Goal: Check status: Check status

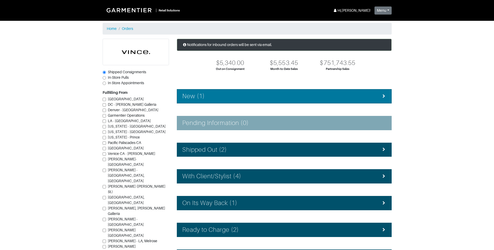
click at [240, 99] on div "New (1)" at bounding box center [284, 97] width 204 height 8
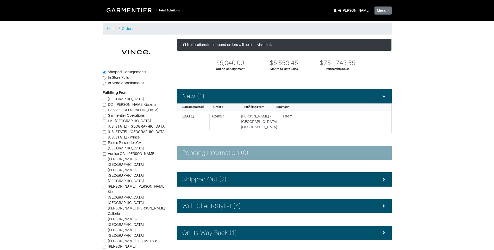
click at [245, 128] on div "Notifications for inbound orders will be sent via email. $5,340.00 Out on Consi…" at bounding box center [284, 173] width 223 height 268
click at [241, 119] on div "[DATE] # 24837 [PERSON_NAME][GEOGRAPHIC_DATA], [GEOGRAPHIC_DATA] 1 Item" at bounding box center [282, 122] width 200 height 16
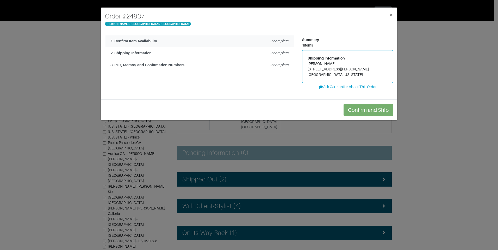
click at [173, 40] on div "1. Confirm Item Availability Incomplete" at bounding box center [199, 41] width 178 height 5
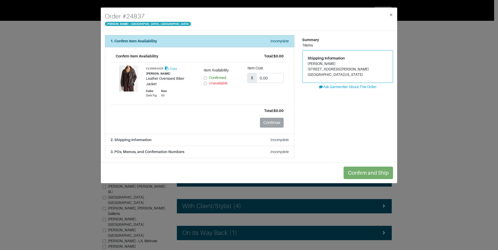
click at [441, 77] on div "Order # 24837 [PERSON_NAME] - [GEOGRAPHIC_DATA], [GEOGRAPHIC_DATA] × 1. Confirm…" at bounding box center [249, 125] width 498 height 250
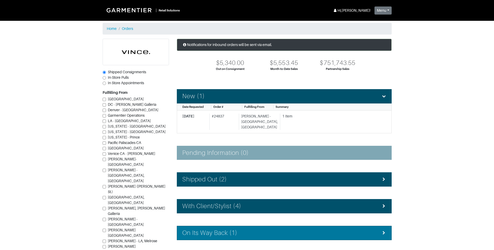
click at [253, 230] on div "On Its Way Back (1)" at bounding box center [284, 234] width 204 height 8
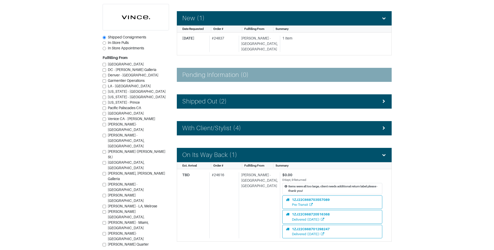
scroll to position [151, 0]
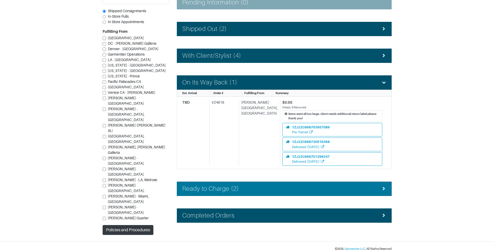
click at [249, 186] on div "Ready to Charge (2)" at bounding box center [284, 189] width 204 height 8
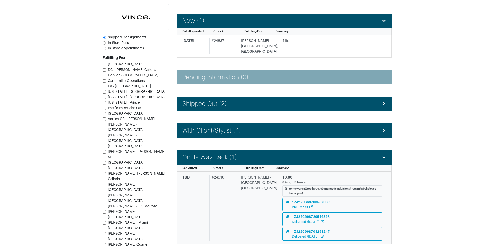
scroll to position [47, 0]
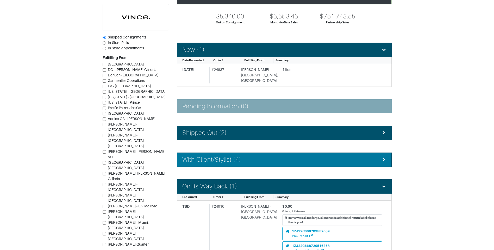
click at [264, 156] on div "With Client/Stylist (4)" at bounding box center [284, 160] width 204 height 8
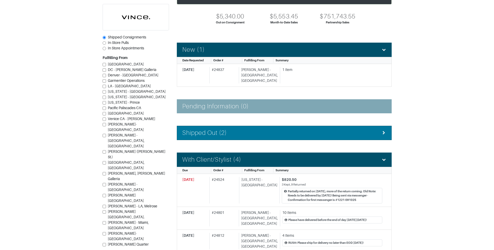
click at [245, 129] on div "Shipped Out (2)" at bounding box center [284, 133] width 204 height 8
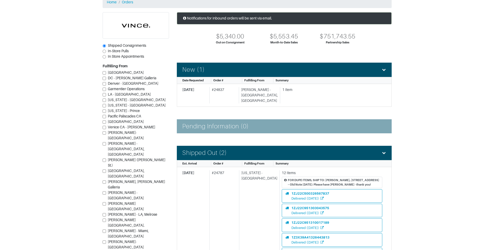
scroll to position [0, 0]
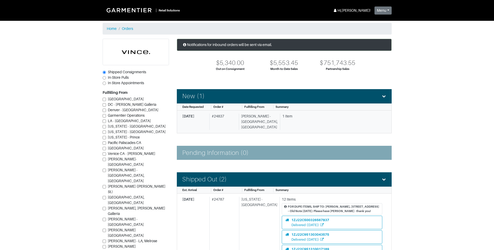
click at [226, 115] on div "# 24837" at bounding box center [222, 122] width 27 height 16
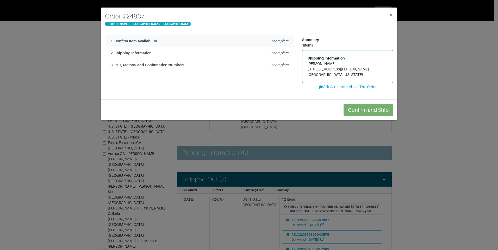
click at [187, 43] on div "1. Confirm Item Availability Incomplete" at bounding box center [199, 41] width 178 height 5
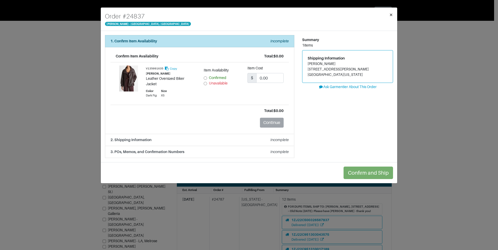
click at [391, 14] on span "×" at bounding box center [391, 14] width 4 height 7
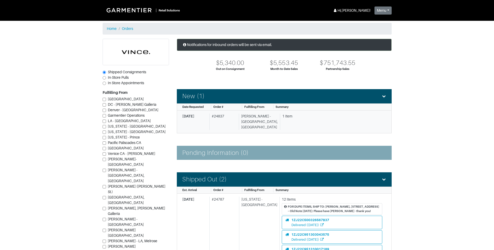
click at [261, 119] on div "[PERSON_NAME] - [GEOGRAPHIC_DATA], [GEOGRAPHIC_DATA]" at bounding box center [258, 122] width 39 height 16
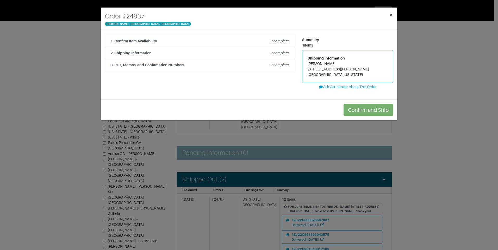
click at [391, 12] on span "×" at bounding box center [391, 14] width 4 height 7
